Goal: Task Accomplishment & Management: Use online tool/utility

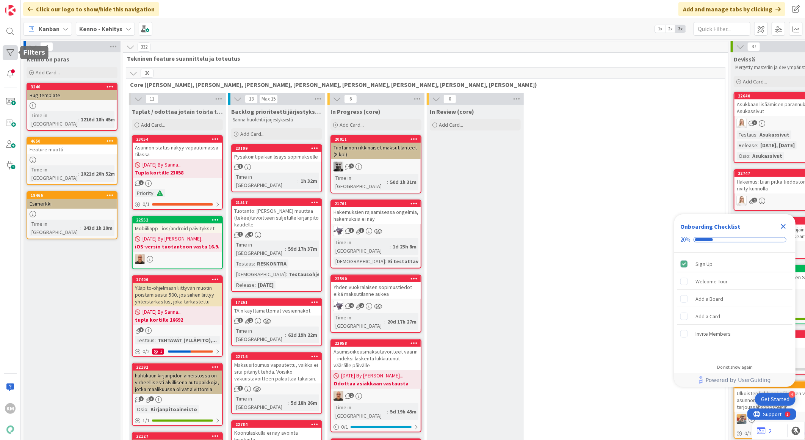
click at [10, 49] on div at bounding box center [10, 52] width 15 height 15
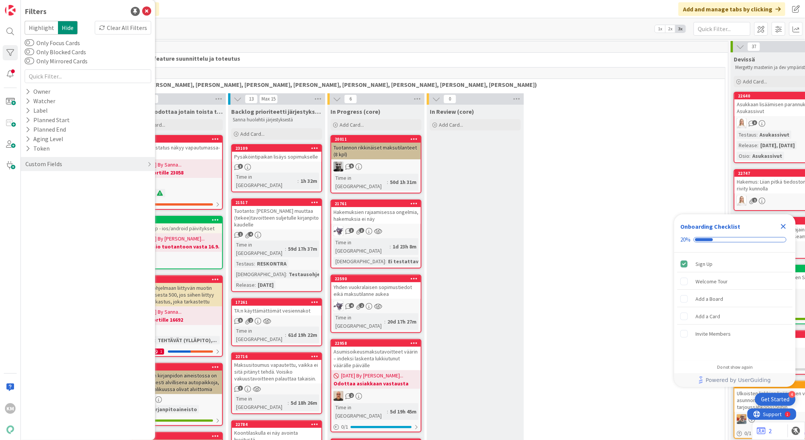
click at [281, 36] on div "Kanban Kenno - Kehitys 1x 2x 3x" at bounding box center [413, 28] width 784 height 21
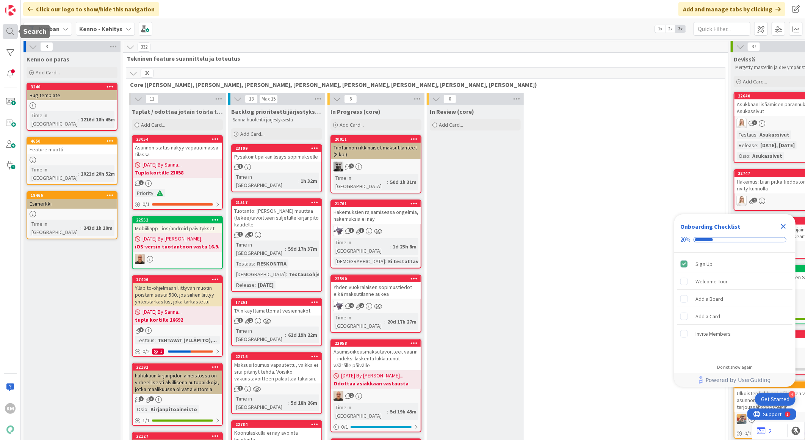
click at [13, 31] on div at bounding box center [10, 31] width 15 height 15
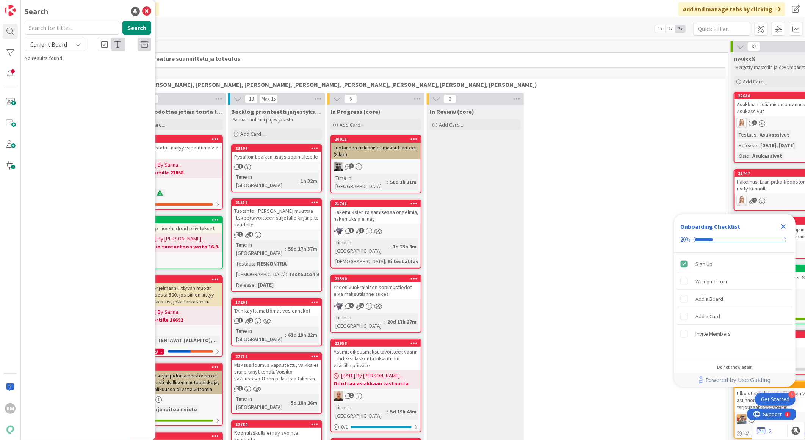
click at [291, 33] on div "Kanban Kenno - Kehitys 1x 2x 3x" at bounding box center [413, 28] width 784 height 21
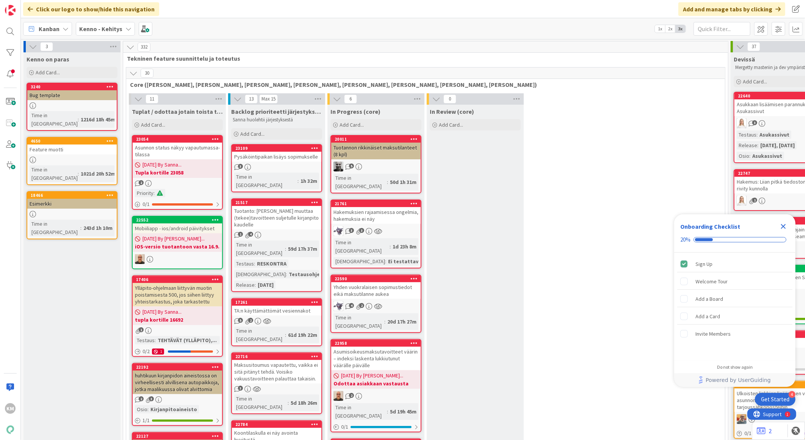
click at [124, 33] on div "Kenno - Kehitys" at bounding box center [105, 29] width 59 height 14
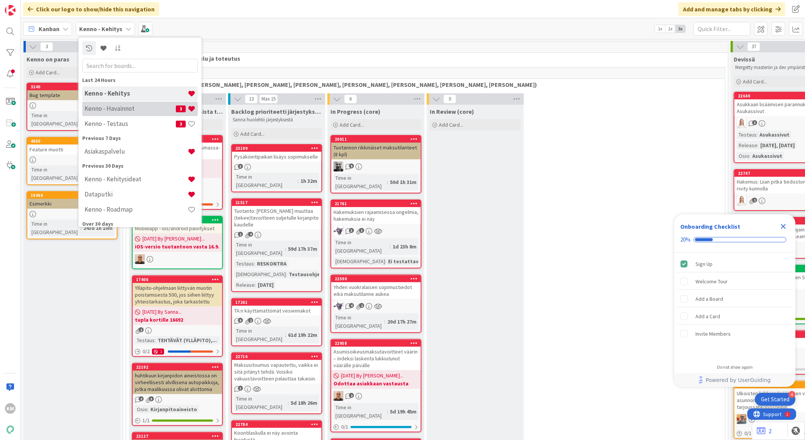
click at [108, 105] on h4 "Kenno - Havainnot" at bounding box center [130, 109] width 91 height 8
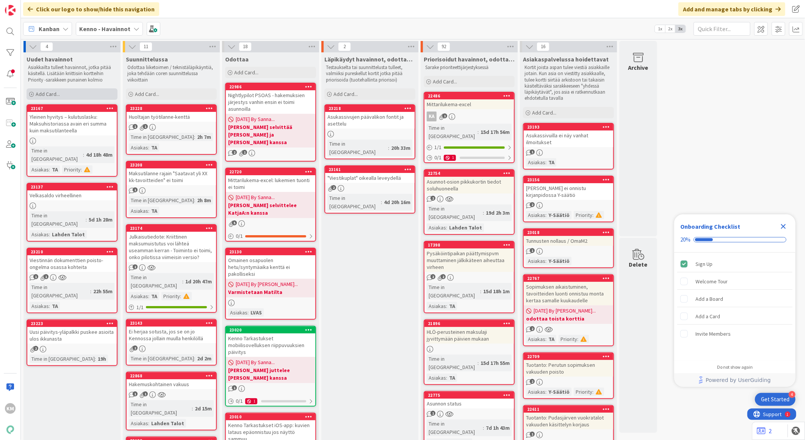
click at [70, 94] on div "Add Card..." at bounding box center [72, 93] width 91 height 11
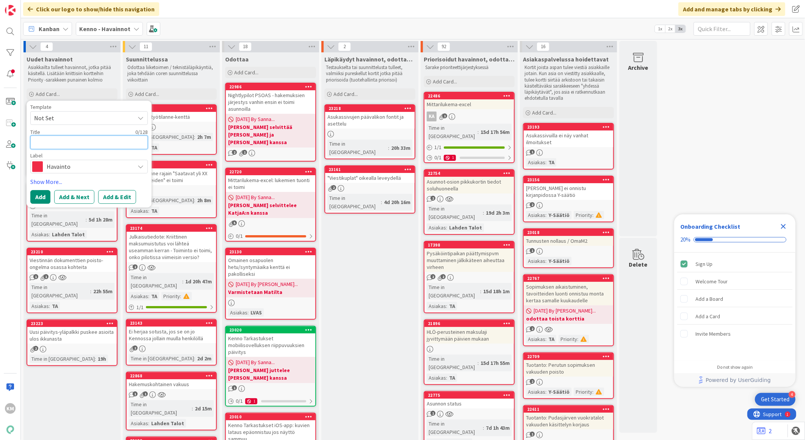
paste textarea "[PERSON_NAME] lähettäminen sähköpostilla"
type textarea "x"
type textarea "[PERSON_NAME] lähettäminen sähköpostilla"
click at [118, 196] on button "Add & Edit" at bounding box center [117, 197] width 38 height 14
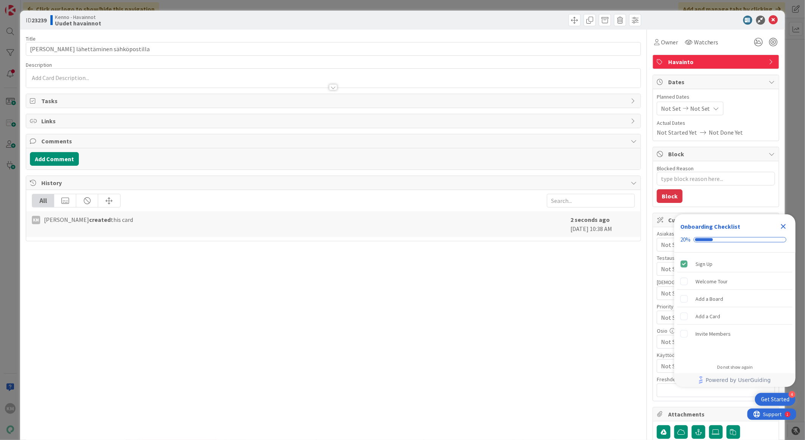
click at [60, 77] on div at bounding box center [333, 78] width 614 height 19
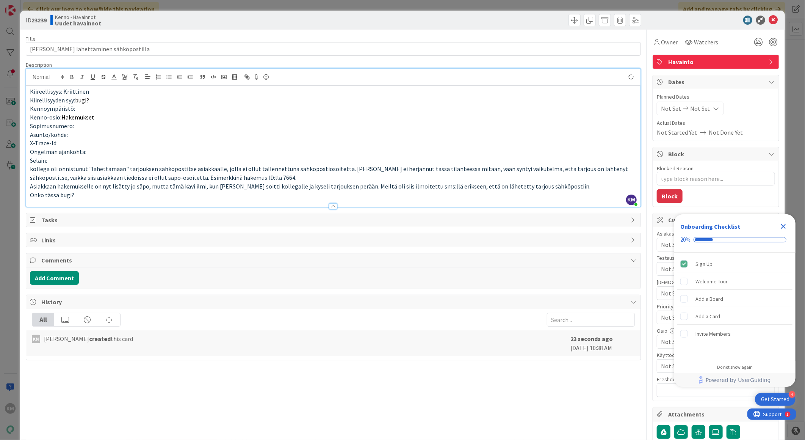
click at [63, 158] on p "Selain:" at bounding box center [333, 160] width 607 height 9
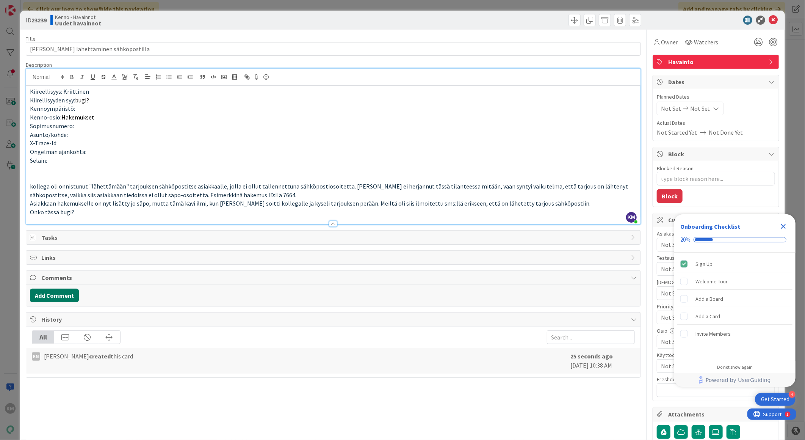
click at [67, 297] on button "Add Comment" at bounding box center [54, 295] width 49 height 14
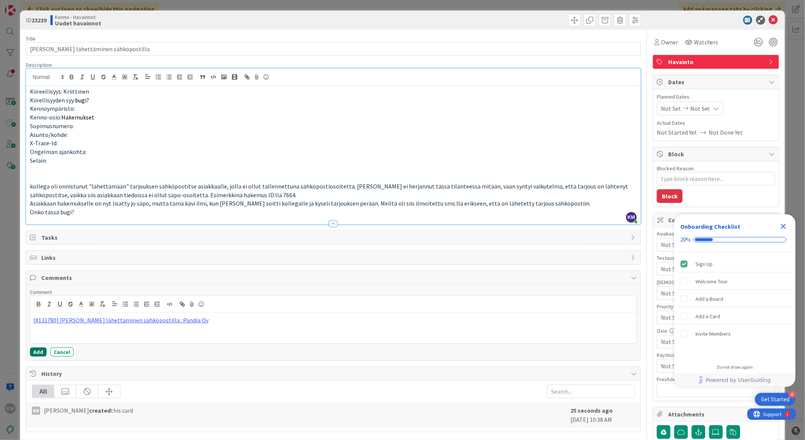
click at [34, 353] on button "Add" at bounding box center [38, 351] width 17 height 9
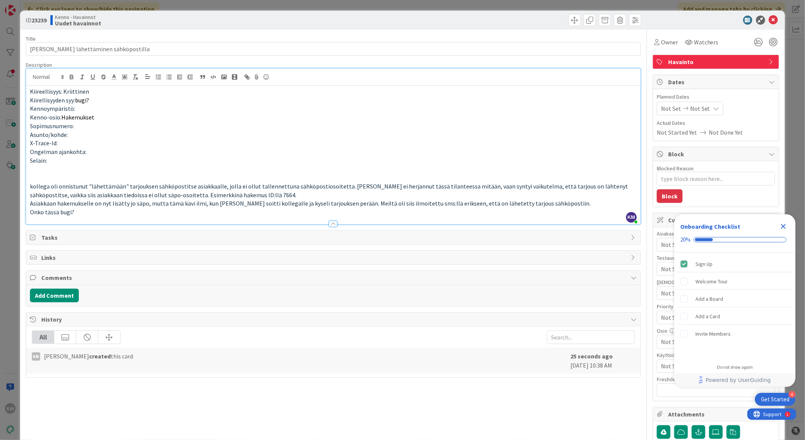
type textarea "x"
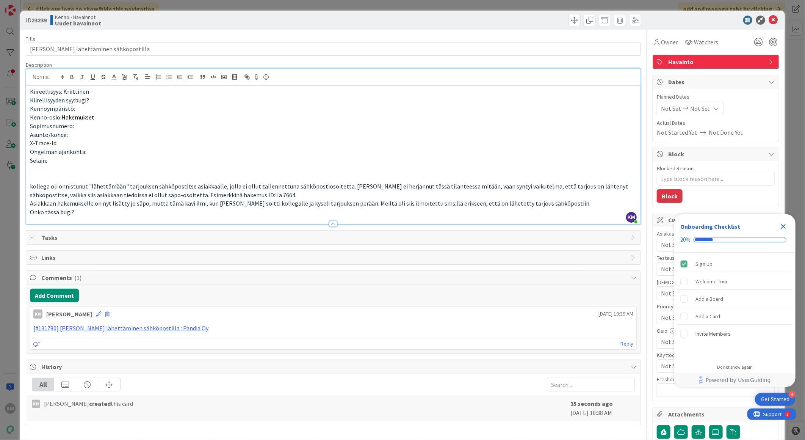
click at [783, 226] on icon "Close Checklist" at bounding box center [783, 226] width 5 height 5
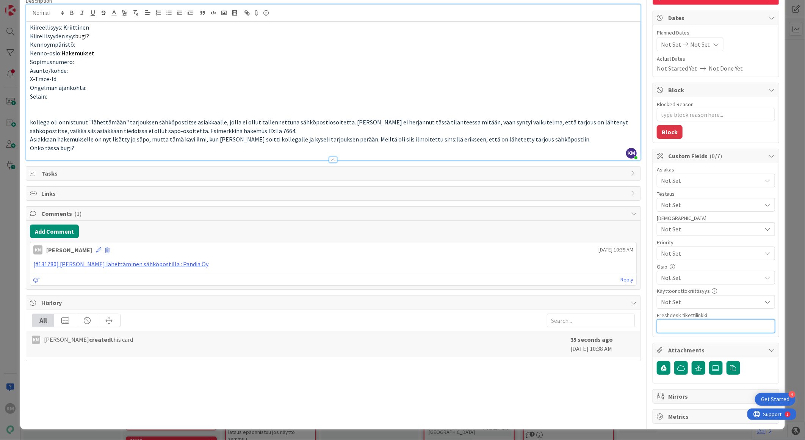
paste input "[URL][DOMAIN_NAME]"
type input "[URL][DOMAIN_NAME]"
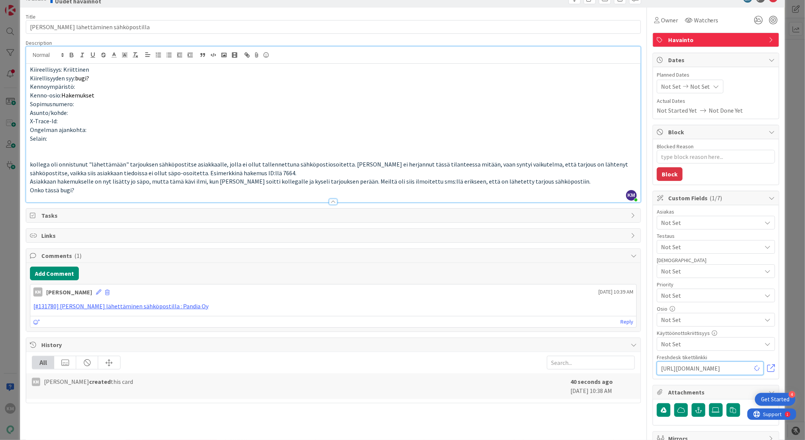
type textarea "x"
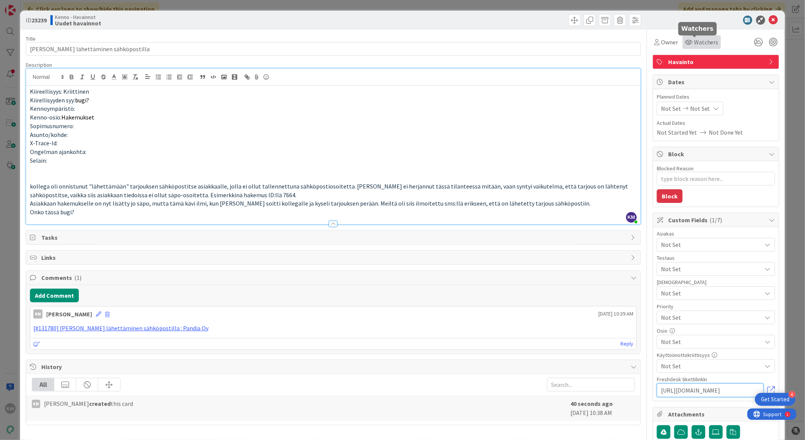
type input "[URL][DOMAIN_NAME]"
click at [694, 39] on span "Watchers" at bounding box center [706, 42] width 25 height 9
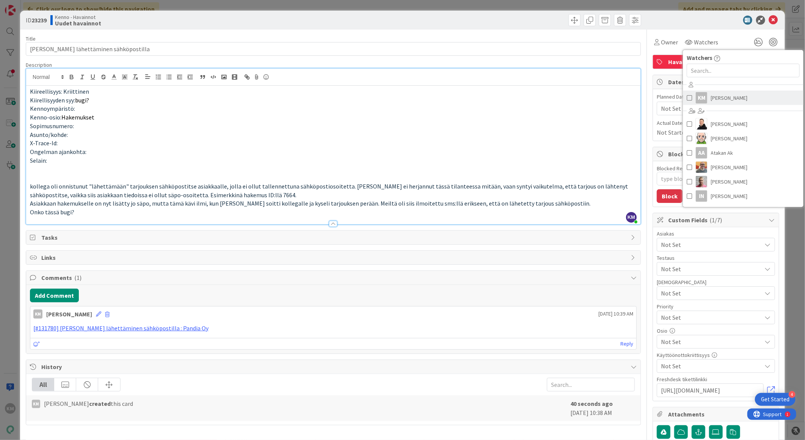
click at [711, 103] on span "[PERSON_NAME]" at bounding box center [729, 97] width 37 height 11
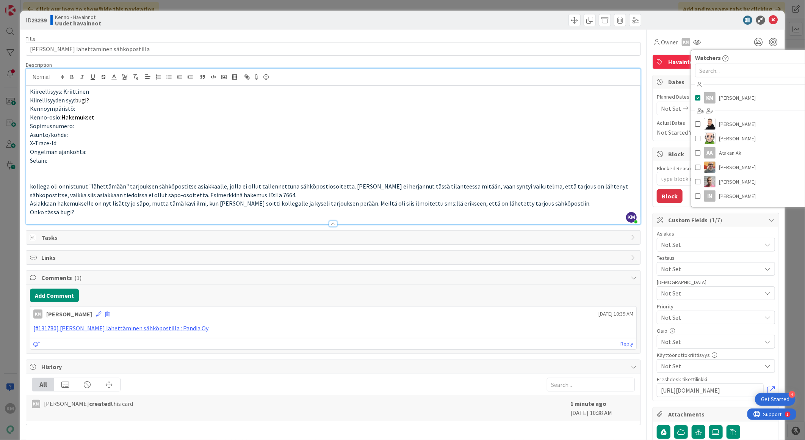
click at [708, 23] on div at bounding box center [712, 20] width 134 height 9
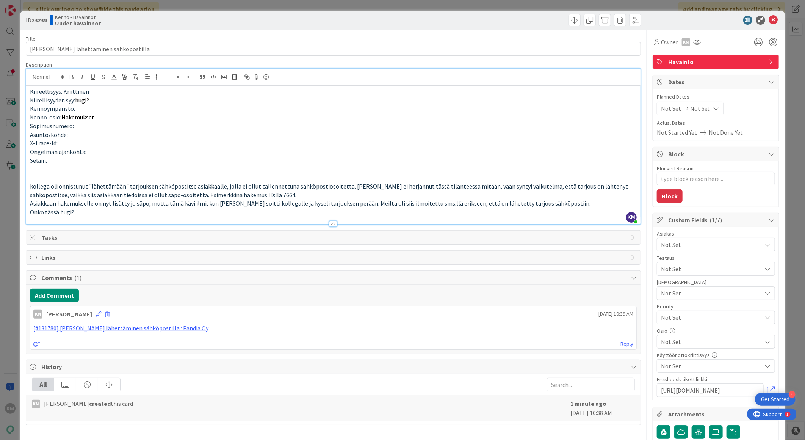
click at [679, 245] on span "Not Set" at bounding box center [711, 244] width 101 height 9
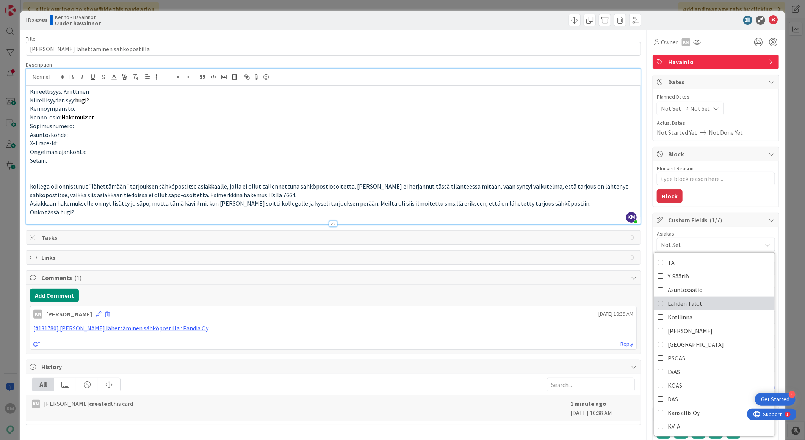
click at [678, 306] on span "Lahden Talot" at bounding box center [685, 303] width 34 height 11
type textarea "x"
click at [690, 19] on div at bounding box center [712, 20] width 134 height 9
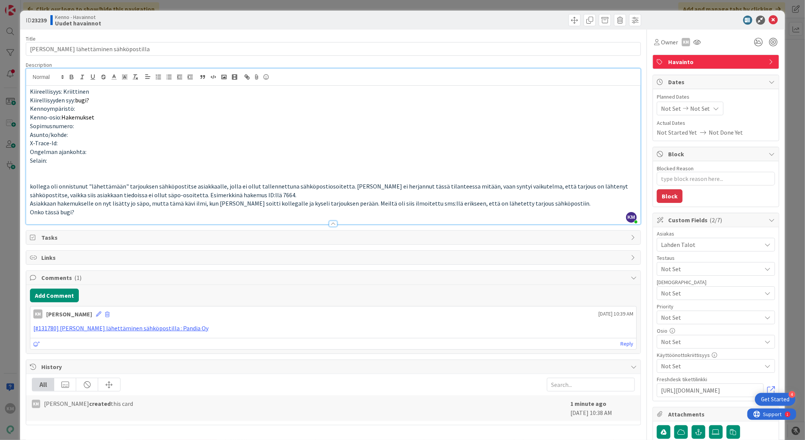
click at [84, 215] on p "Onko tässä bugi?" at bounding box center [333, 212] width 607 height 9
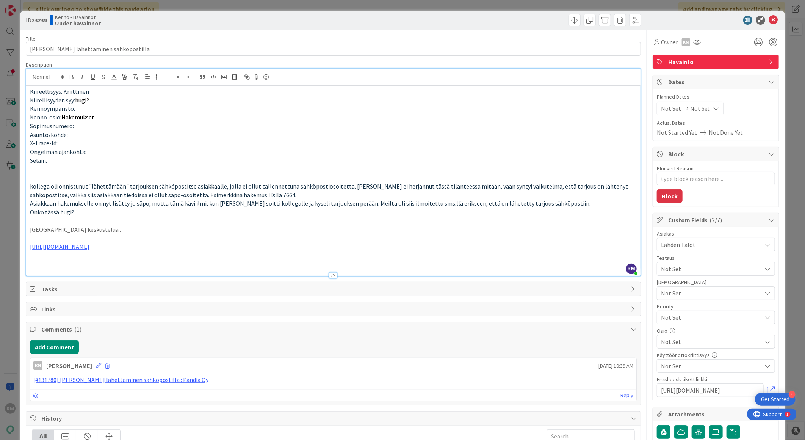
click at [684, 314] on span "Not Set" at bounding box center [709, 317] width 97 height 11
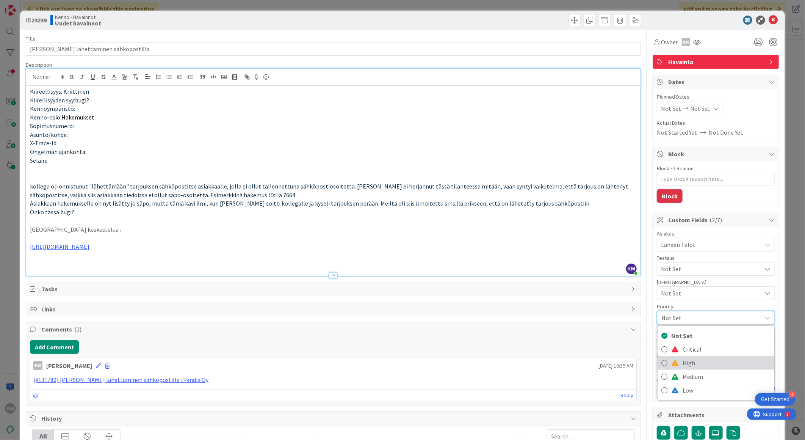
click at [683, 362] on span "High" at bounding box center [727, 362] width 88 height 11
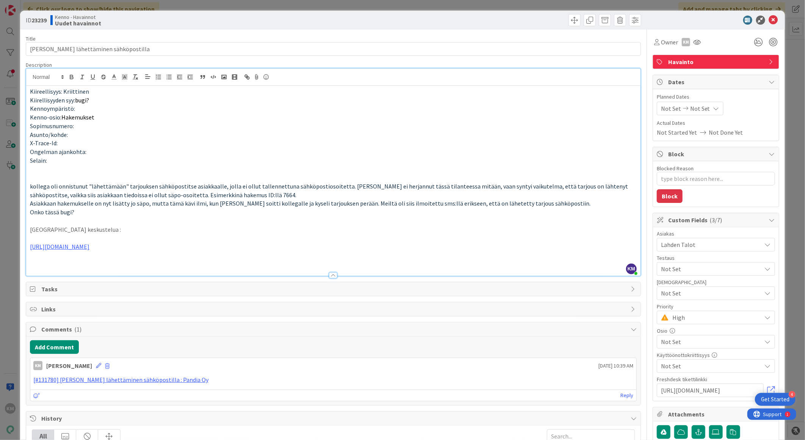
type textarea "x"
click at [43, 20] on b "23239" at bounding box center [38, 20] width 15 height 8
copy b "23239"
click at [769, 18] on icon at bounding box center [773, 20] width 9 height 9
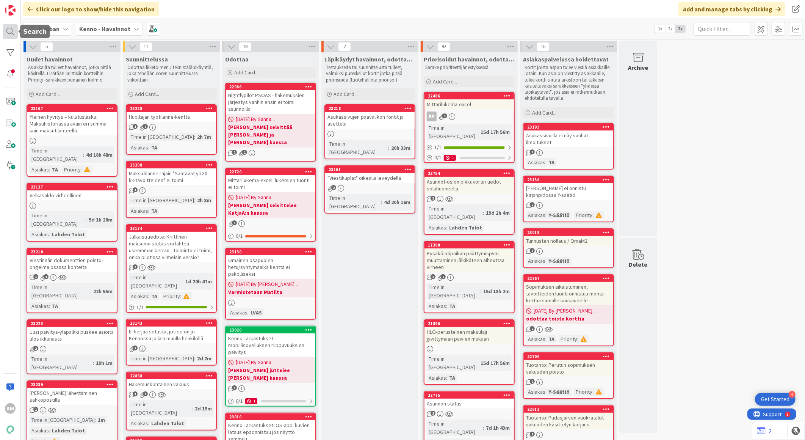
click at [5, 29] on div at bounding box center [10, 31] width 15 height 15
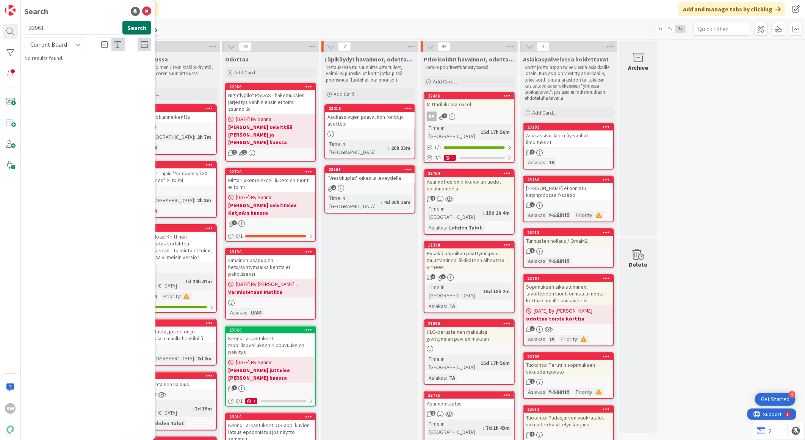
type input "22961"
click at [140, 29] on button "Search" at bounding box center [136, 28] width 29 height 14
click at [72, 43] on div "Current Board" at bounding box center [55, 45] width 61 height 14
click at [59, 73] on span "All Boards" at bounding box center [68, 75] width 79 height 11
click at [82, 69] on span "Toimipisteen tietojen muutos/ uuden toimipisteen perustaminen Lassila & Tikanoja" at bounding box center [86, 70] width 102 height 15
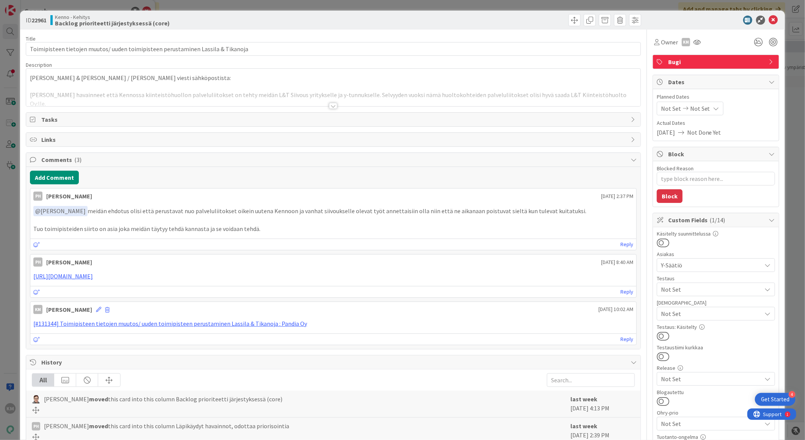
type textarea "x"
click at [67, 180] on button "Add Comment" at bounding box center [54, 178] width 49 height 14
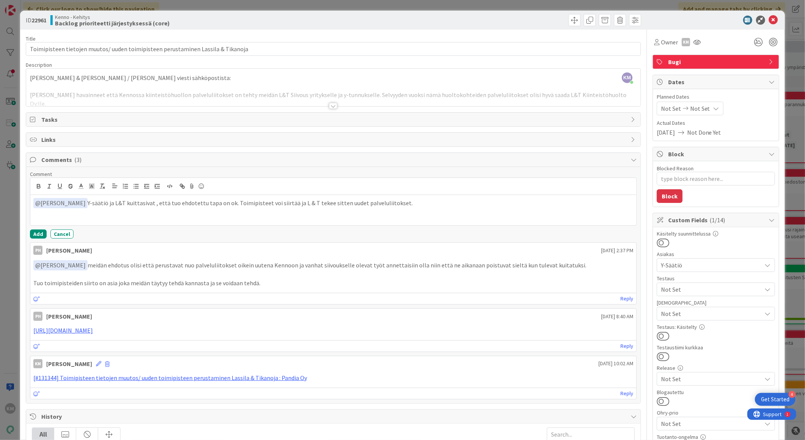
click at [37, 229] on div "Comment ﻿ @ [PERSON_NAME] ﻿ Y-säätiö ja L&T kuittasivat , että tuo ehdotettu ta…" at bounding box center [333, 205] width 607 height 68
click at [37, 232] on button "Add" at bounding box center [38, 233] width 17 height 9
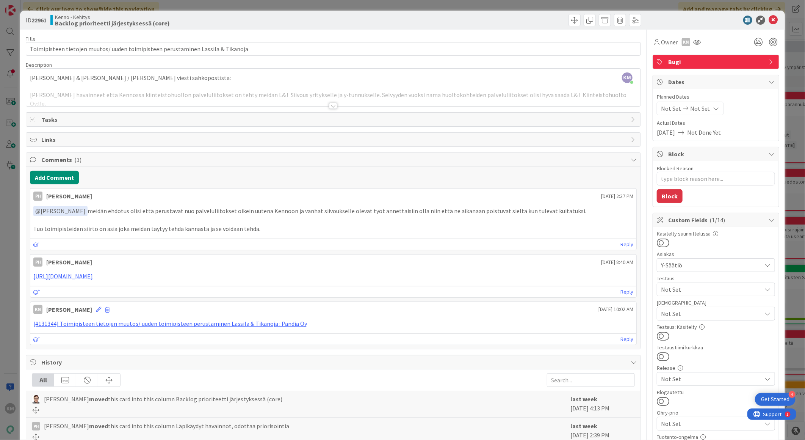
type textarea "x"
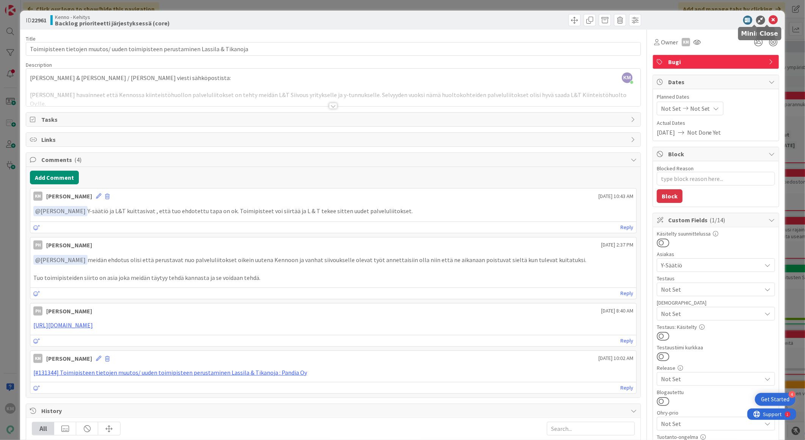
click at [769, 18] on icon at bounding box center [773, 20] width 9 height 9
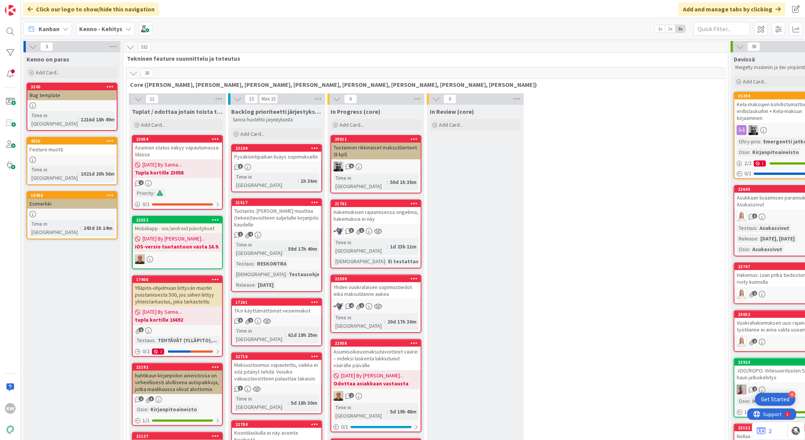
click at [96, 25] on b "Kenno - Kehitys" at bounding box center [100, 29] width 43 height 8
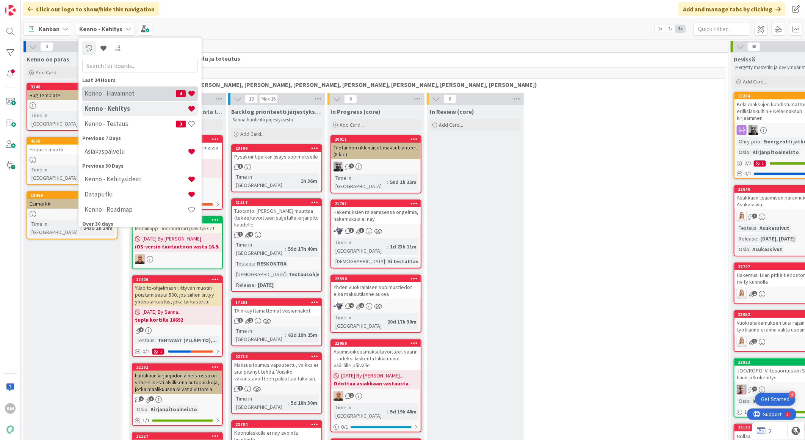
click at [115, 88] on div "Kenno - Havainnot 4" at bounding box center [140, 93] width 116 height 14
